Goal: Check status: Check status

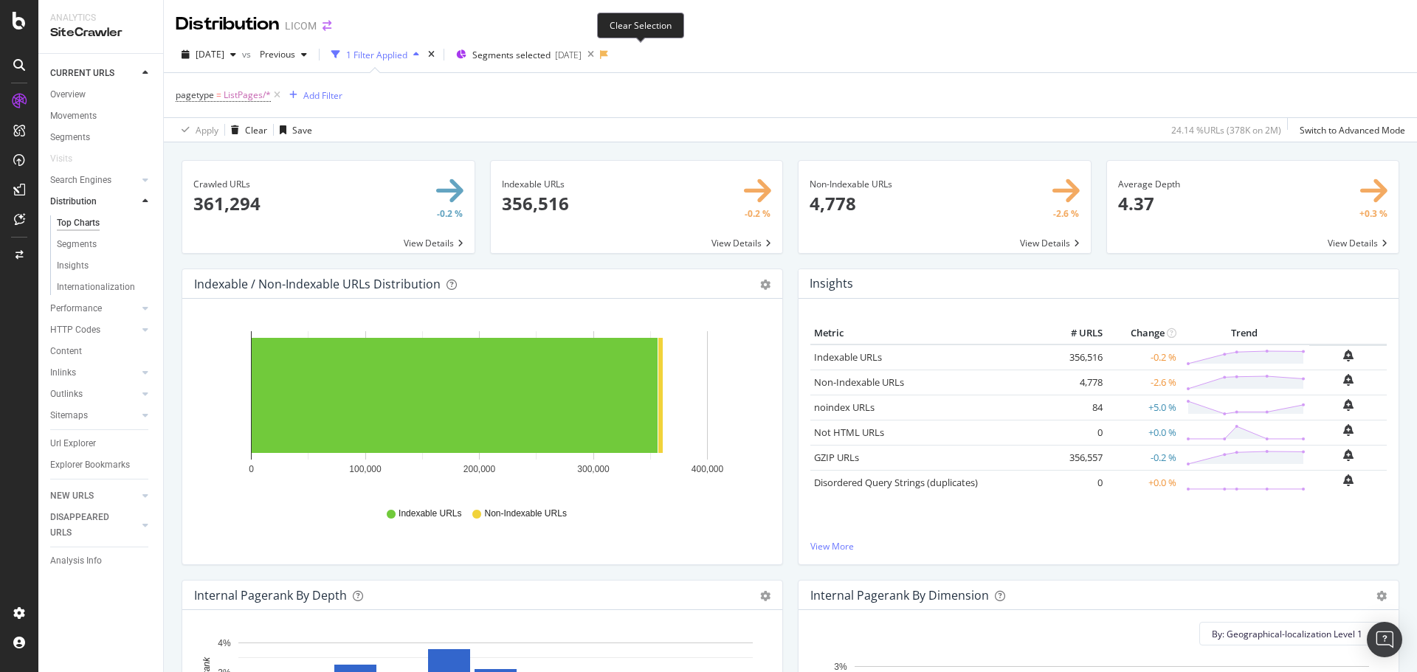
drag, startPoint x: 640, startPoint y: 55, endPoint x: 326, endPoint y: 28, distance: 314.7
click at [600, 55] on icon at bounding box center [590, 54] width 18 height 21
click at [326, 28] on icon "arrow-right-arrow-left" at bounding box center [326, 26] width 9 height 10
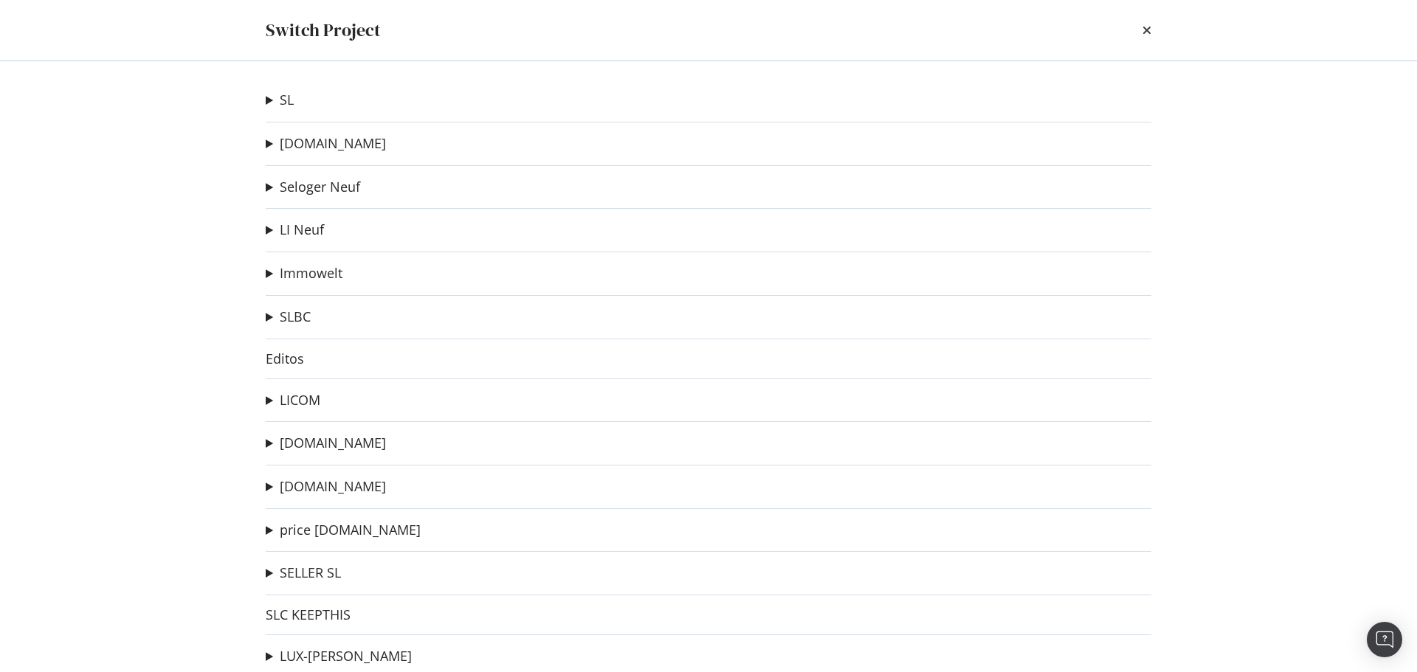
click at [272, 103] on summary "SL" at bounding box center [280, 100] width 28 height 19
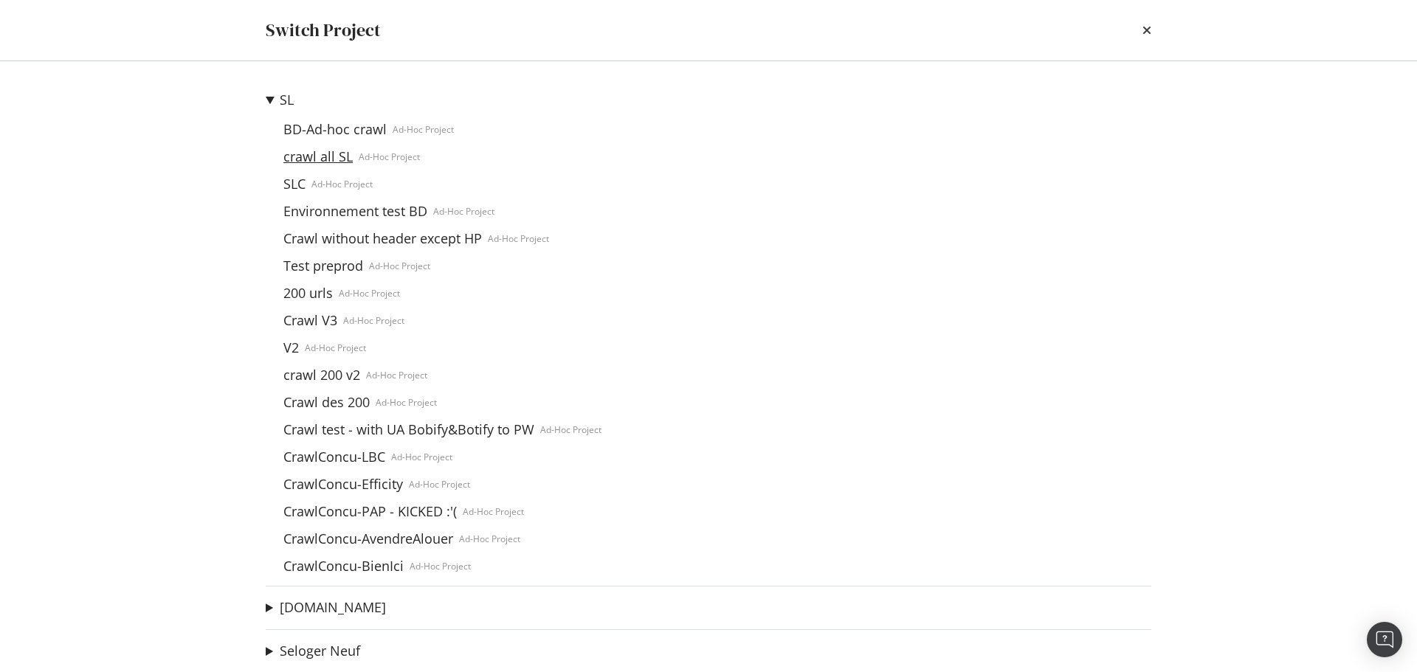
click at [322, 158] on link "crawl all SL" at bounding box center [317, 156] width 81 height 15
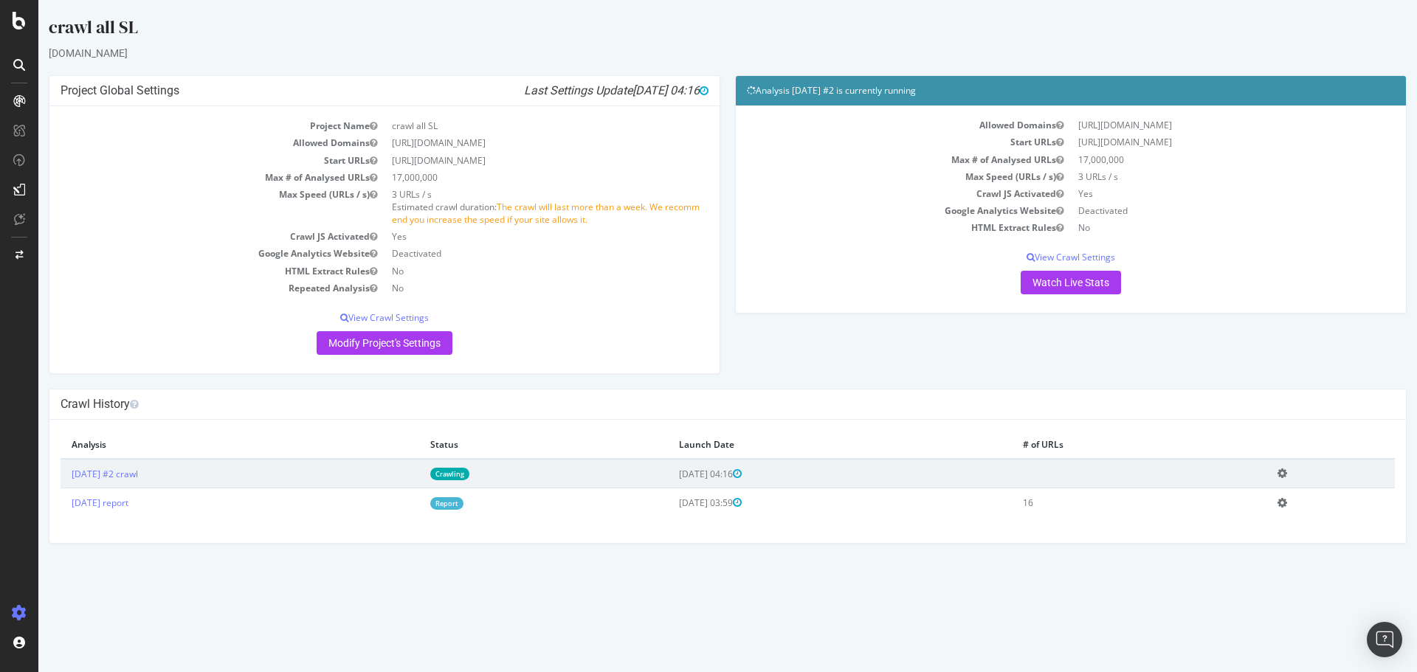
click at [469, 475] on link "Crawling" at bounding box center [449, 474] width 39 height 13
